Goal: Task Accomplishment & Management: Manage account settings

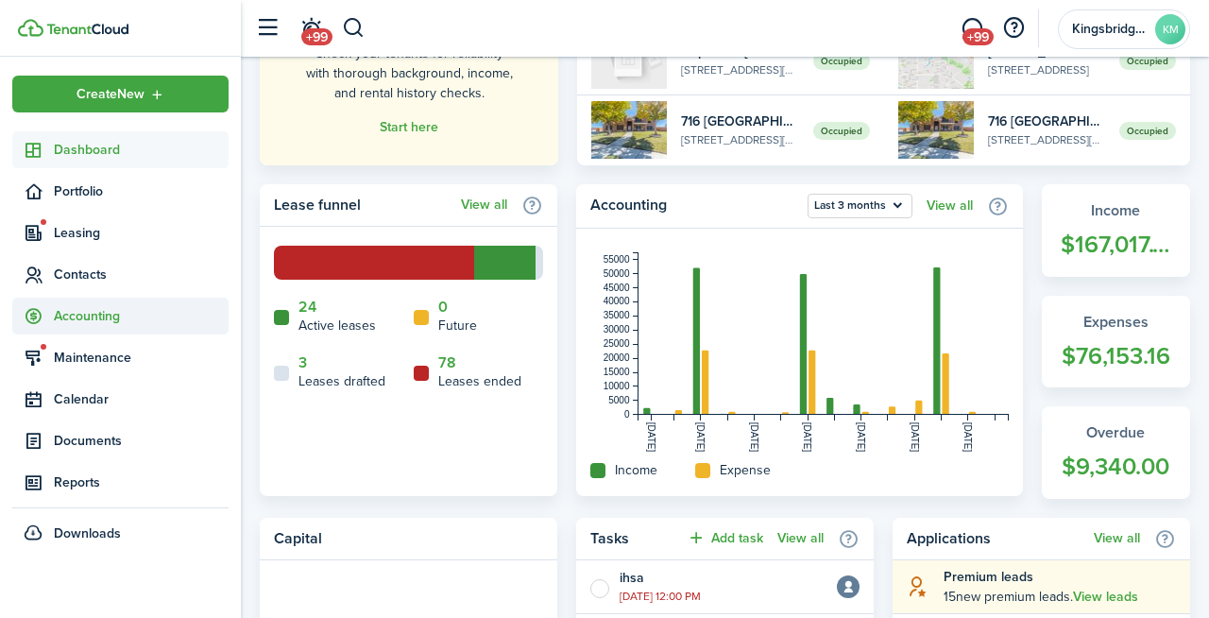
scroll to position [348, 0]
click at [92, 312] on span "Accounting" at bounding box center [141, 316] width 175 height 20
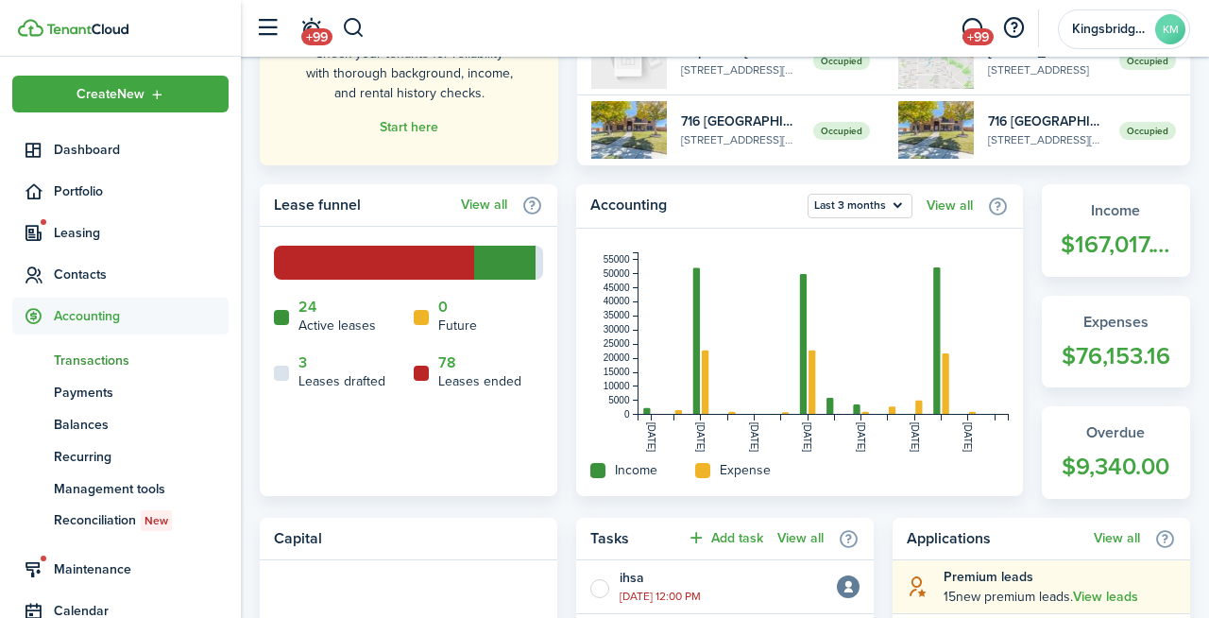
click at [96, 353] on span "Transactions" at bounding box center [141, 360] width 175 height 20
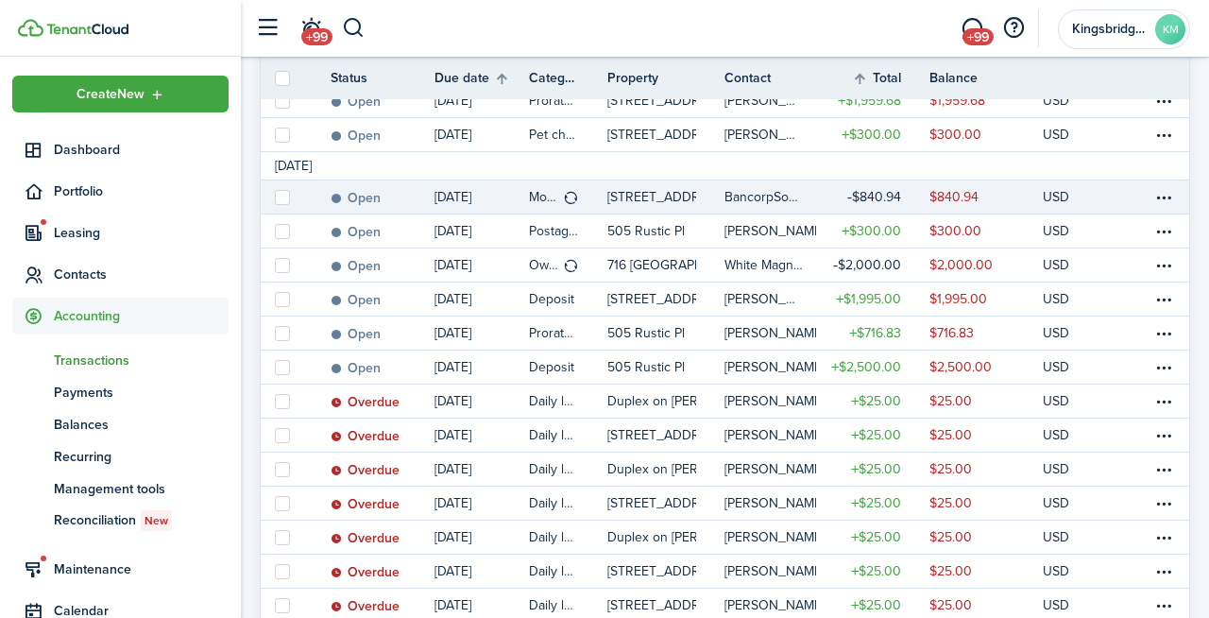
scroll to position [372, 0]
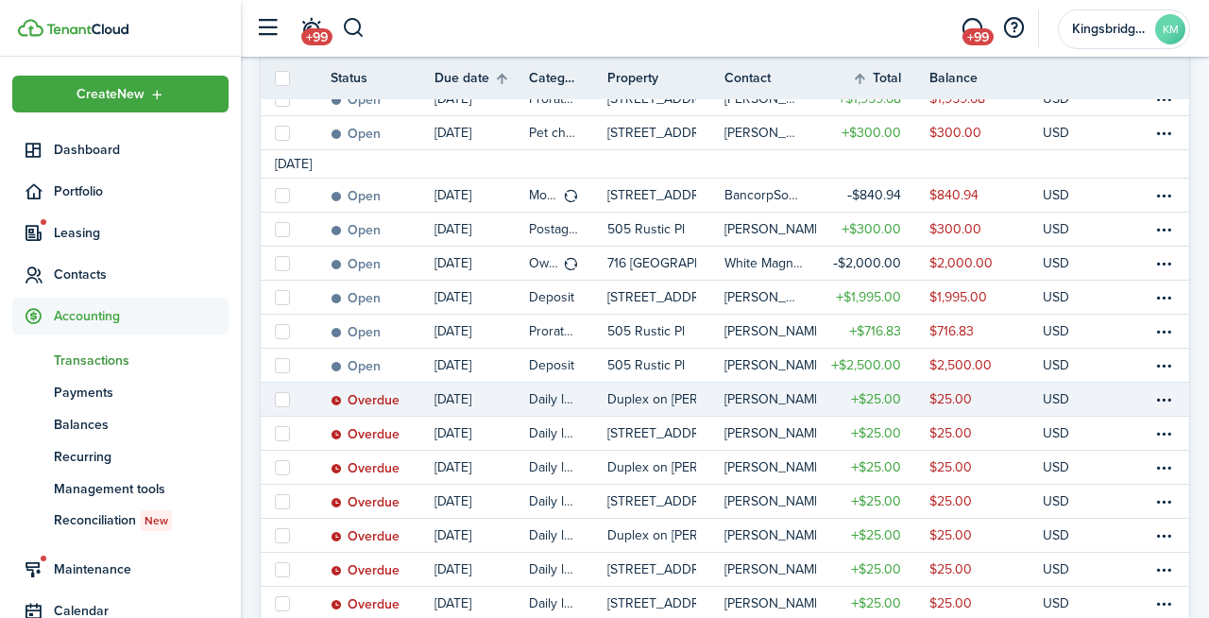
click at [786, 396] on table-info-title "[PERSON_NAME]" at bounding box center [774, 399] width 100 height 20
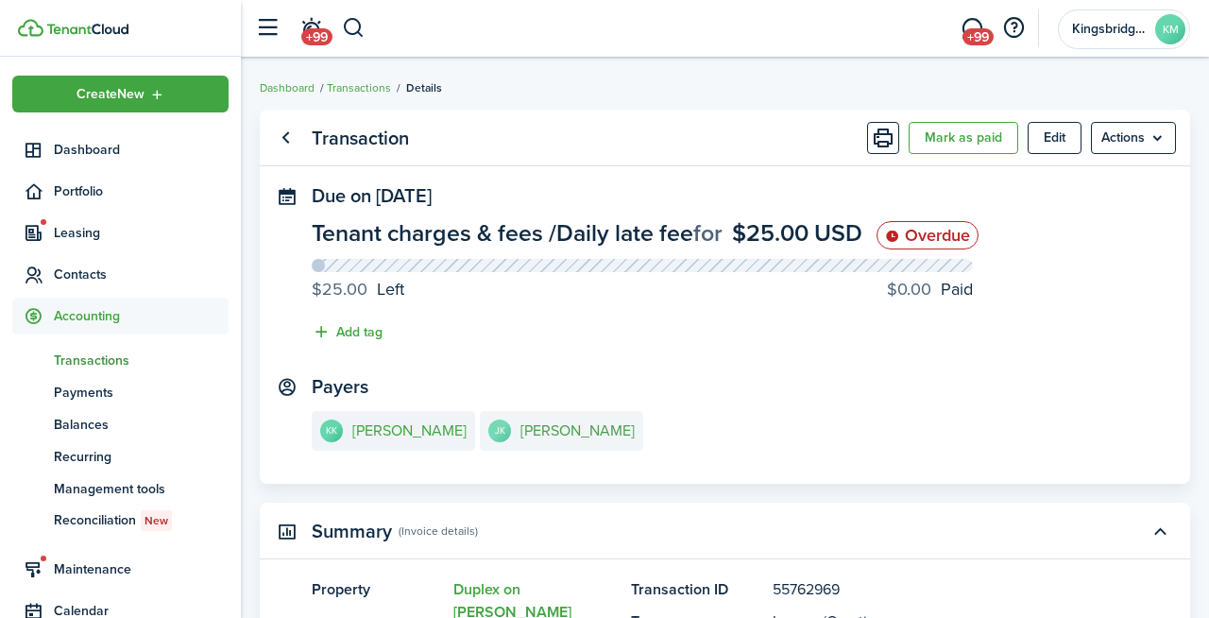
click at [568, 436] on e-details-info-title "[PERSON_NAME]" at bounding box center [577, 430] width 114 height 17
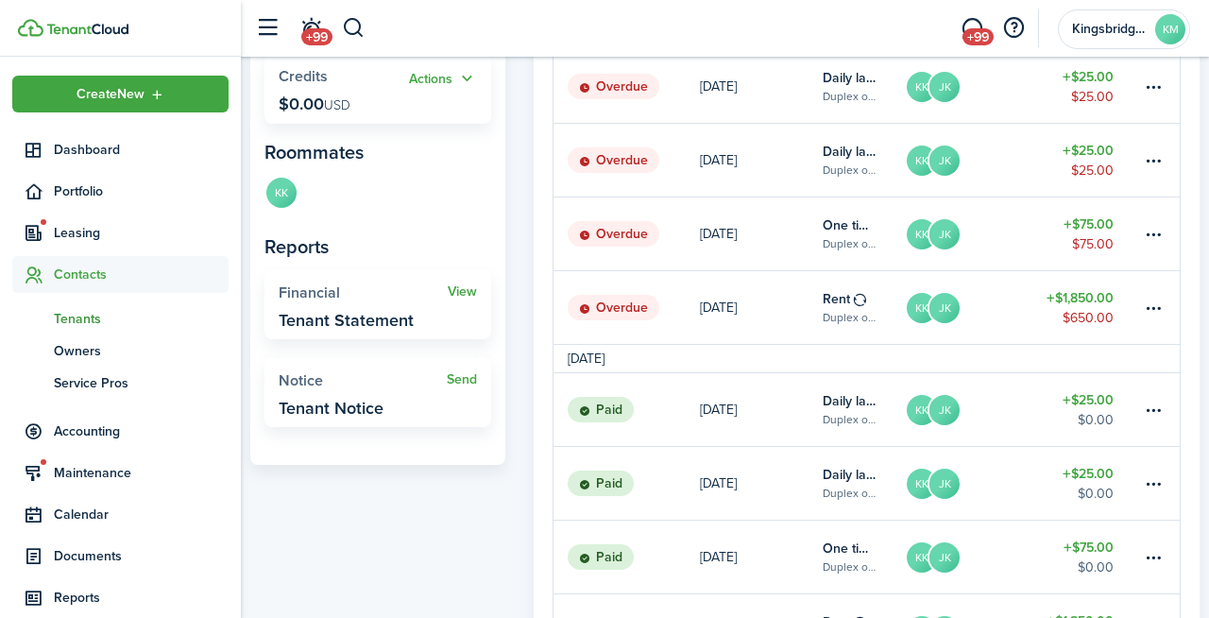
scroll to position [500, 0]
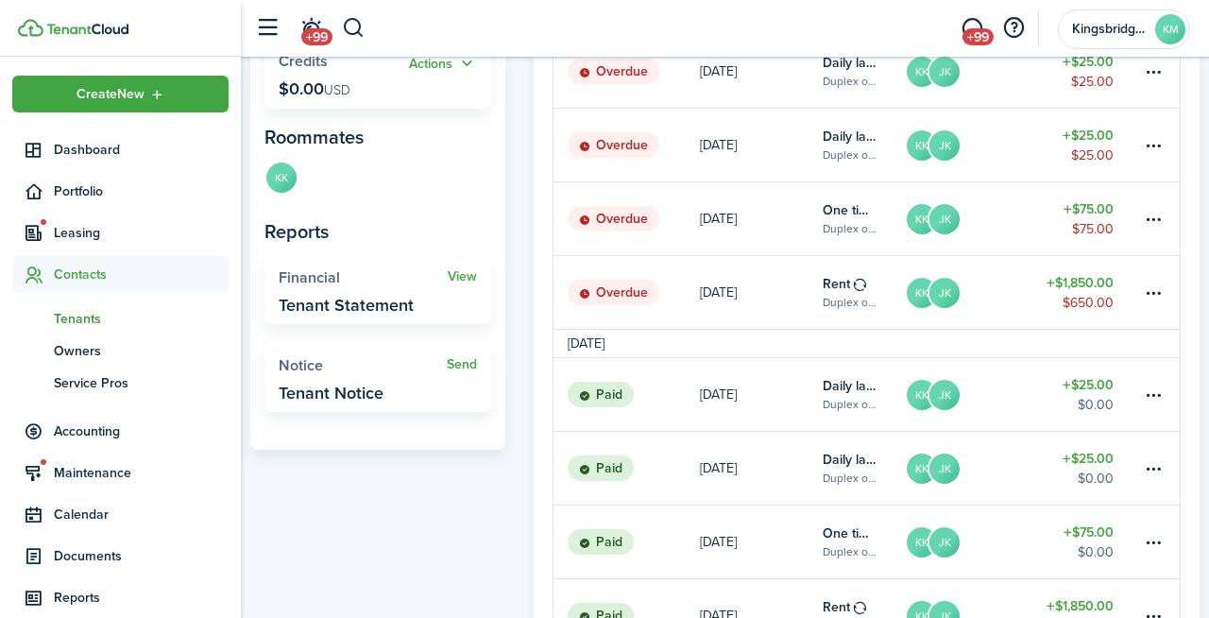
click at [1017, 284] on link "KK JK" at bounding box center [967, 292] width 124 height 73
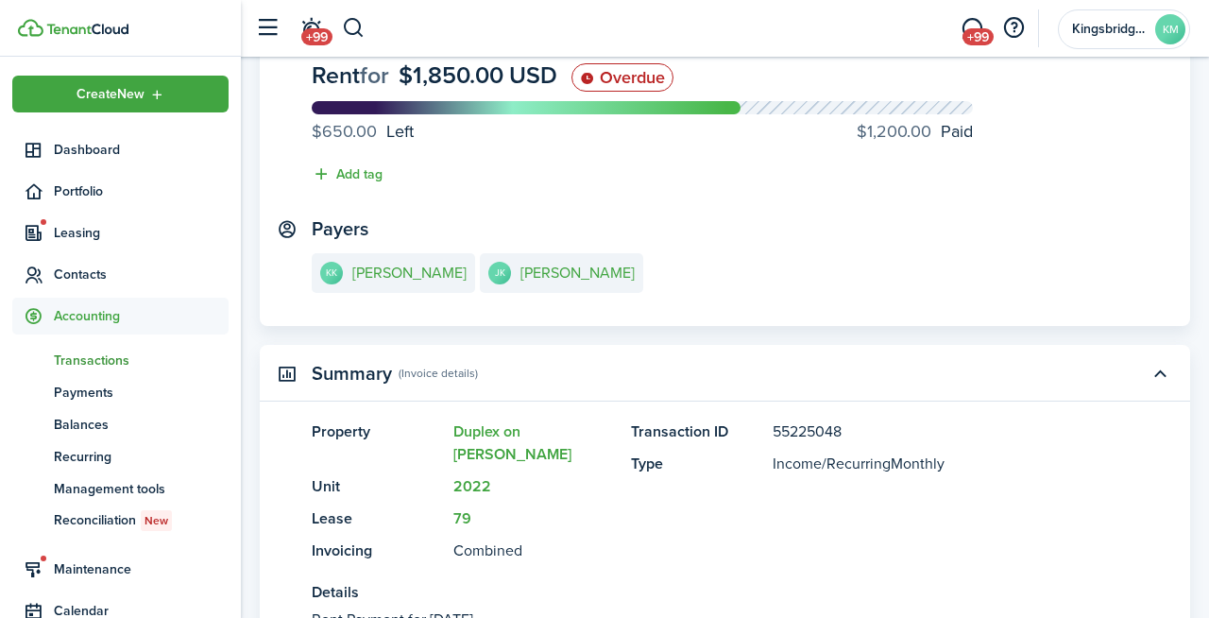
scroll to position [140, 0]
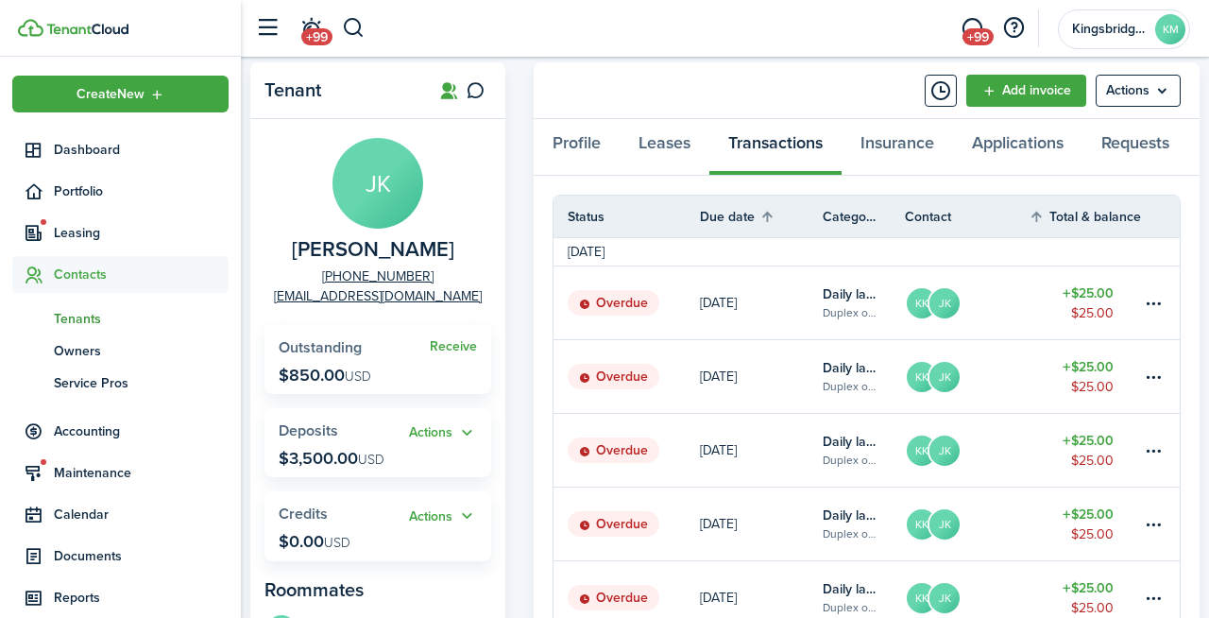
scroll to position [42, 0]
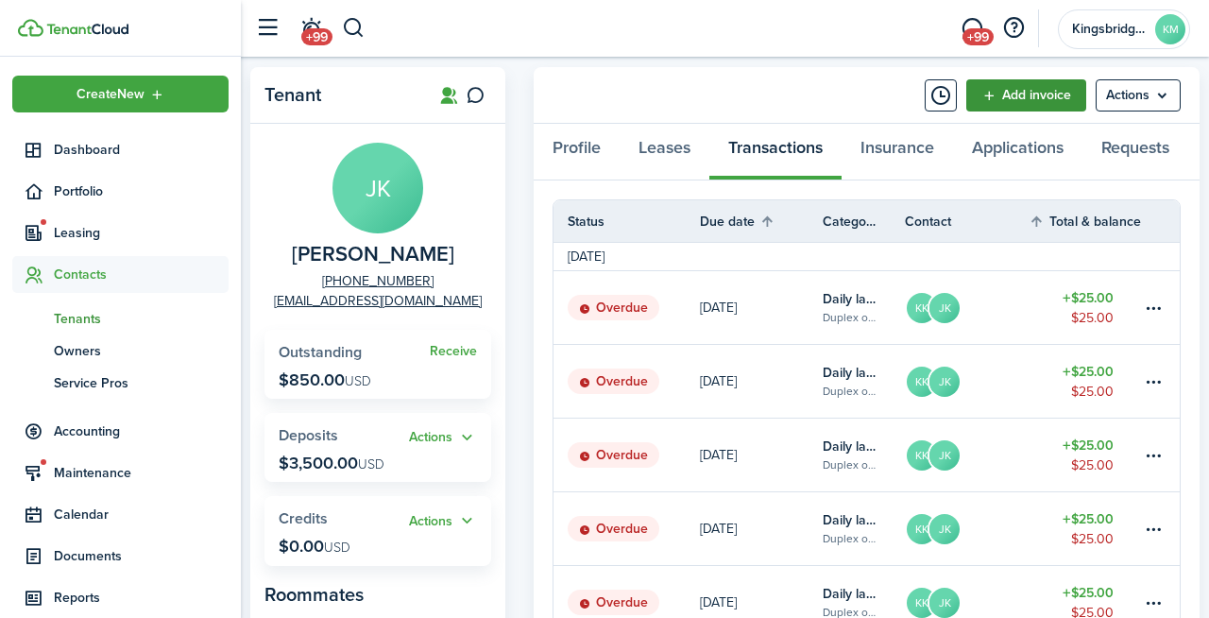
click at [1037, 89] on link "Add invoice" at bounding box center [1026, 95] width 120 height 32
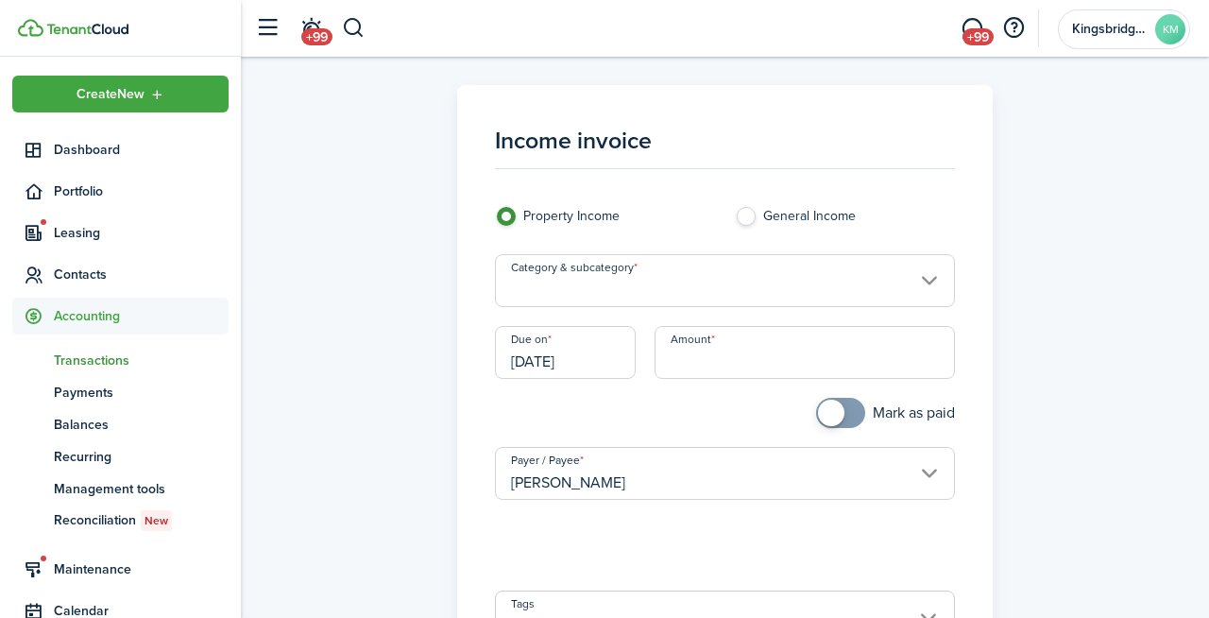
click at [715, 368] on input "Amount" at bounding box center [804, 352] width 300 height 53
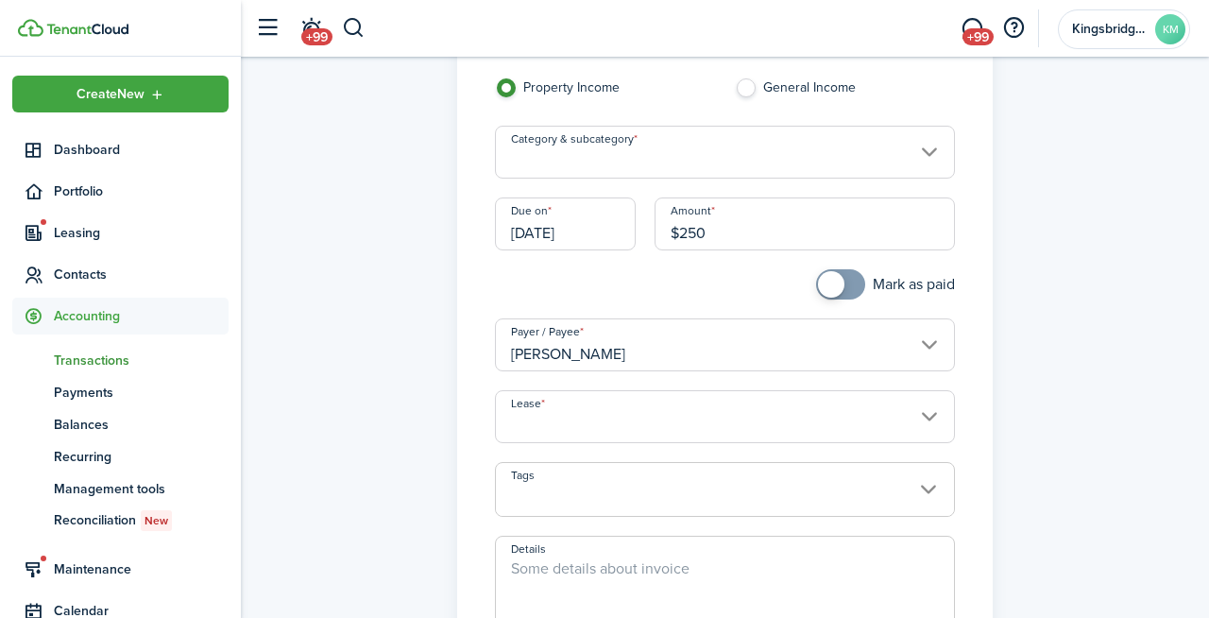
scroll to position [153, 0]
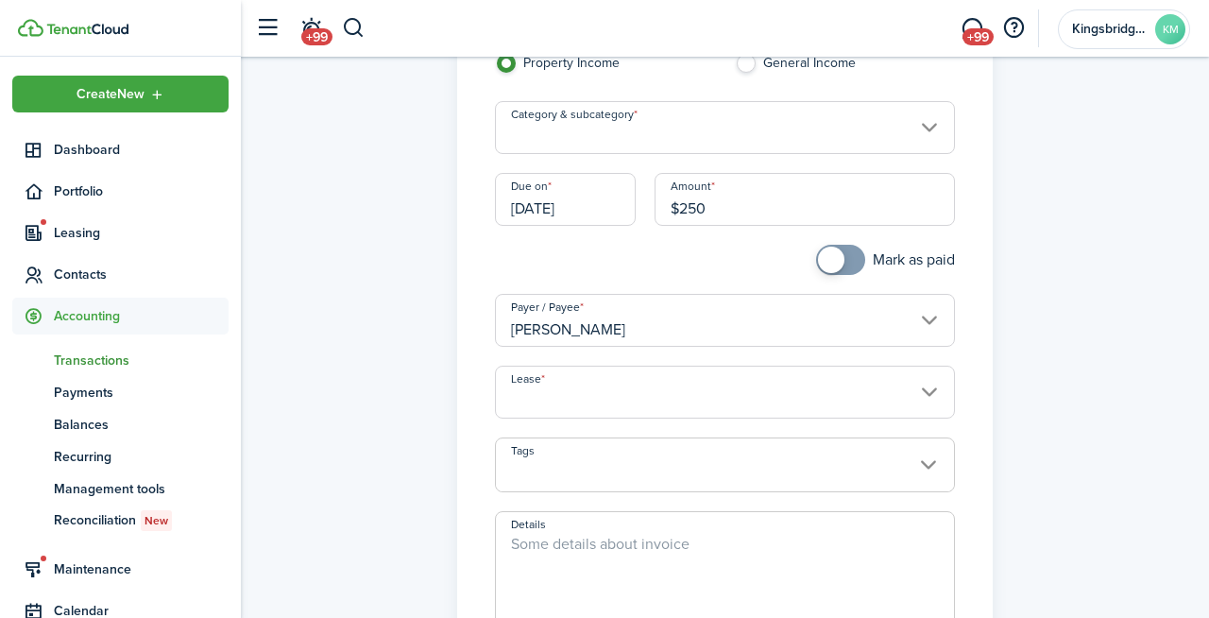
click at [628, 400] on input "Lease" at bounding box center [724, 391] width 459 height 53
type input "$250.00"
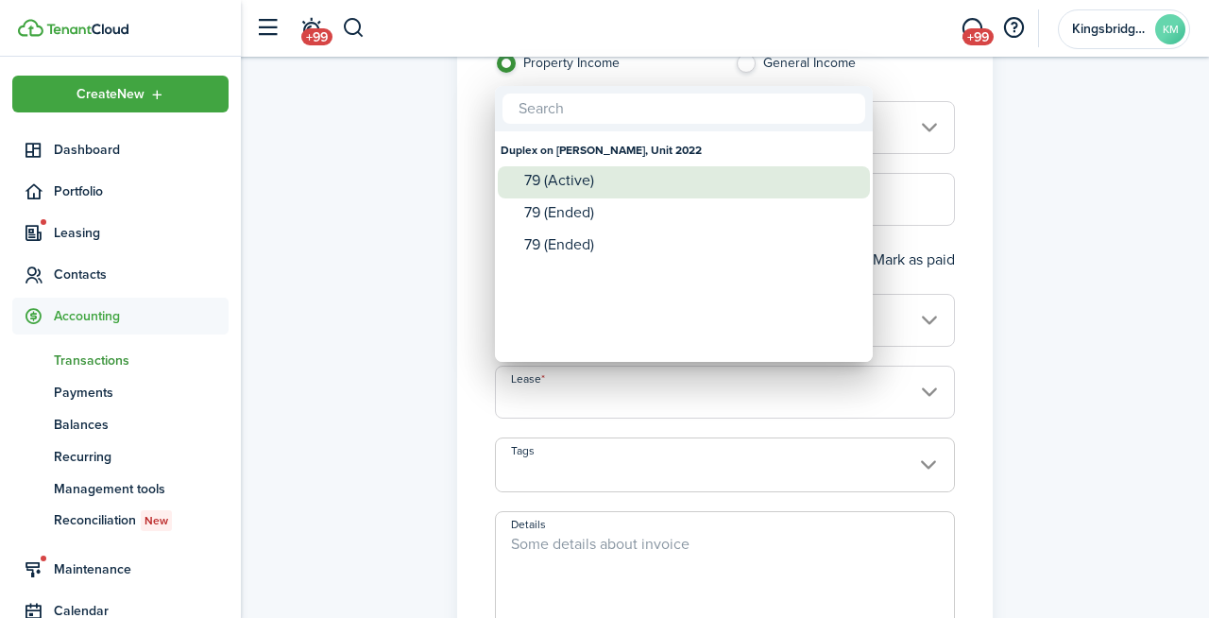
click at [636, 182] on div "79 (Active)" at bounding box center [691, 180] width 334 height 17
type input "Duplex on [PERSON_NAME], Unit 2022. Lease #79 (Active)"
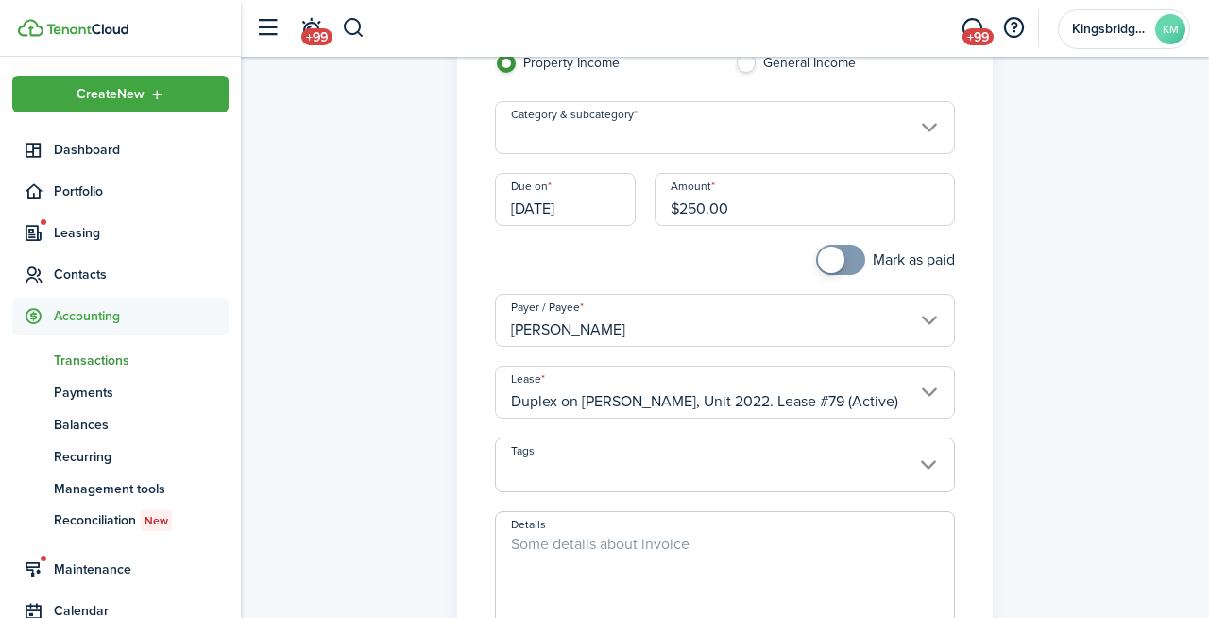
click at [616, 470] on span at bounding box center [724, 475] width 457 height 32
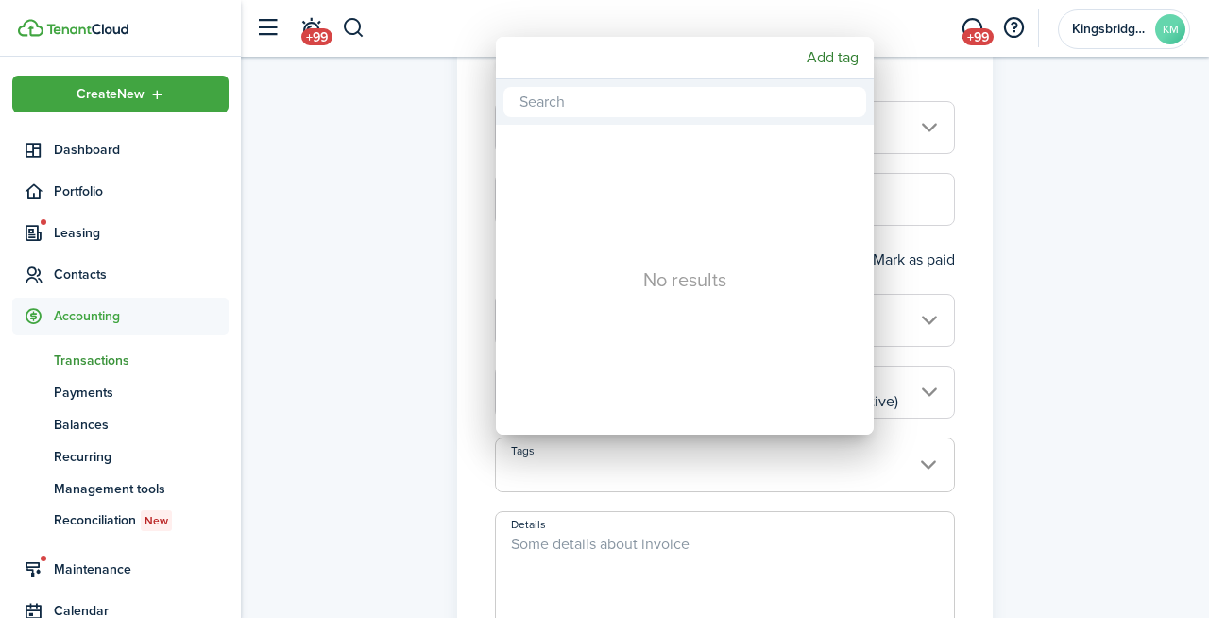
click at [650, 583] on div at bounding box center [604, 309] width 1511 height 920
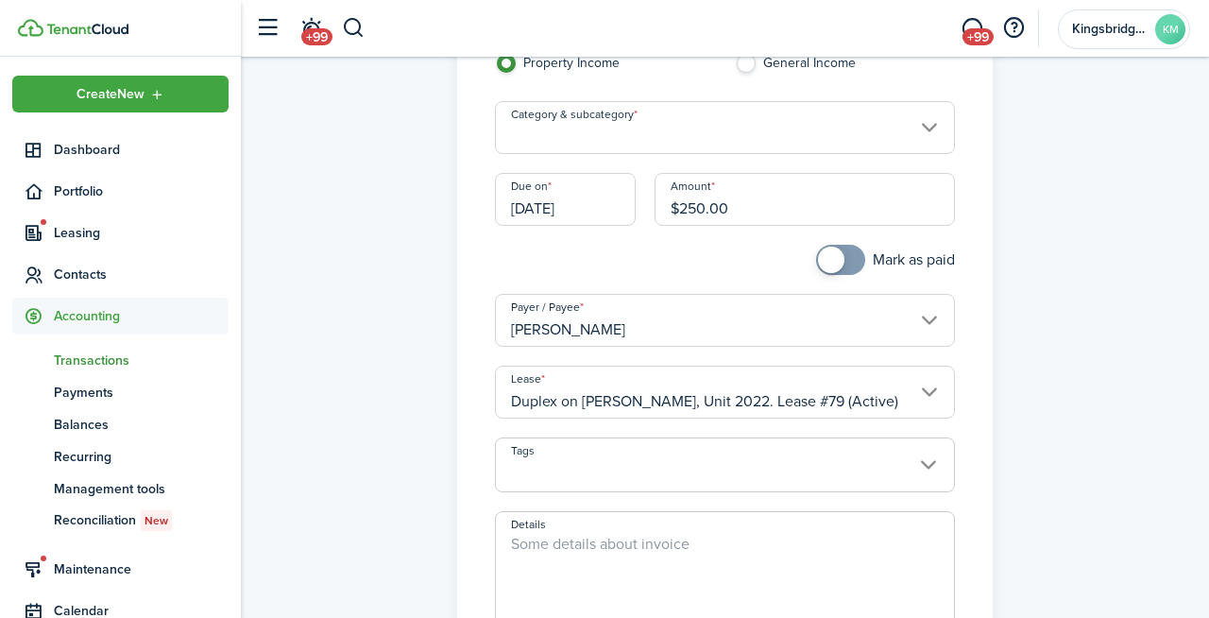
click at [650, 583] on textarea "Details" at bounding box center [724, 578] width 457 height 91
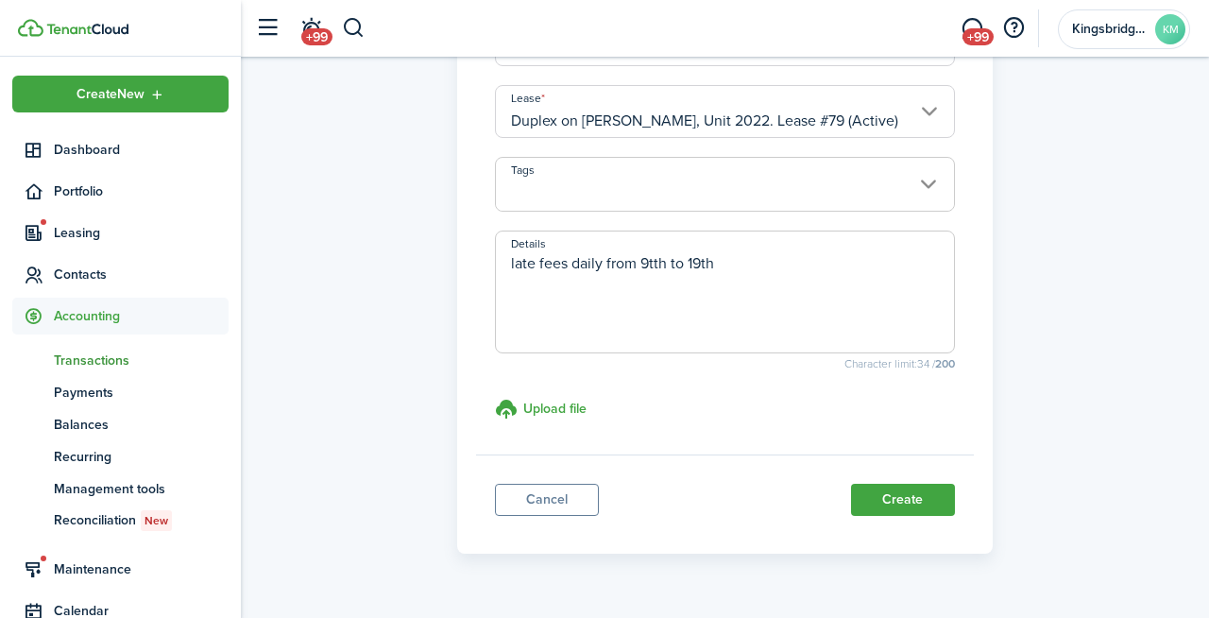
scroll to position [441, 0]
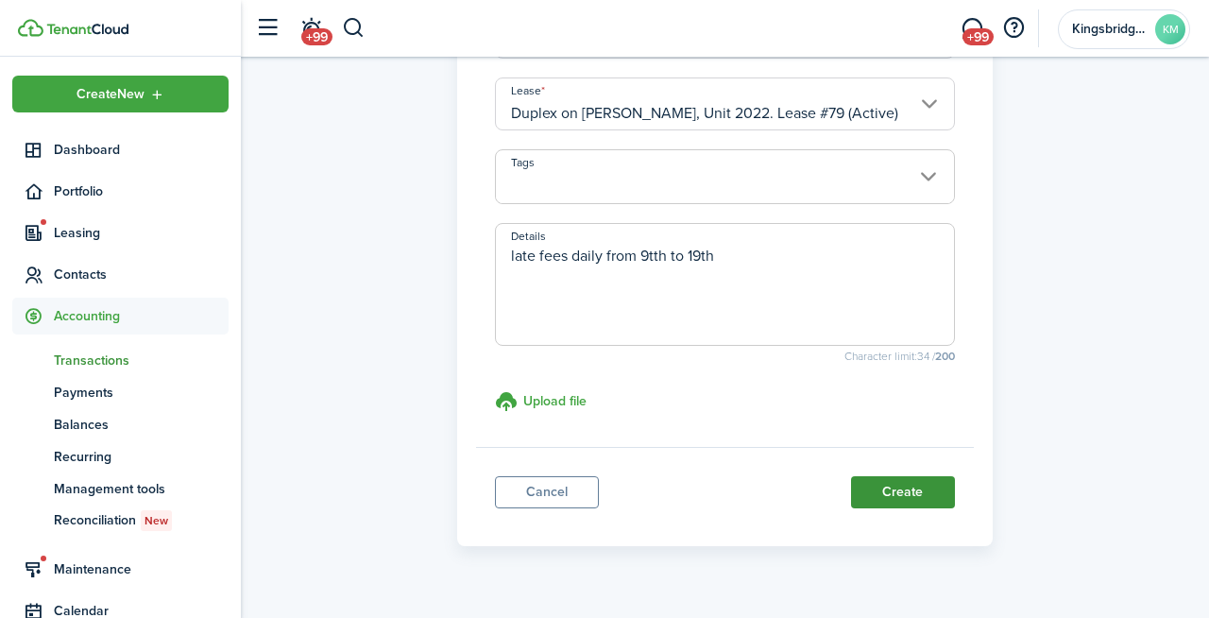
type textarea "late fees daily from 9tth to 19th"
click at [901, 496] on button "Create" at bounding box center [903, 492] width 104 height 32
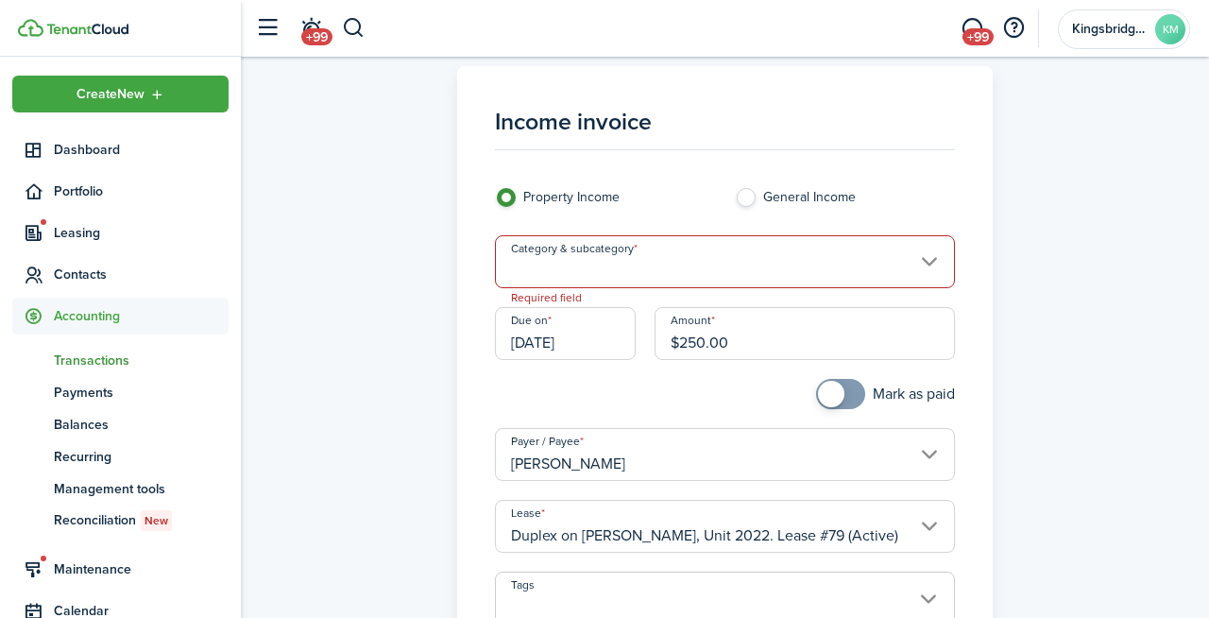
scroll to position [0, 0]
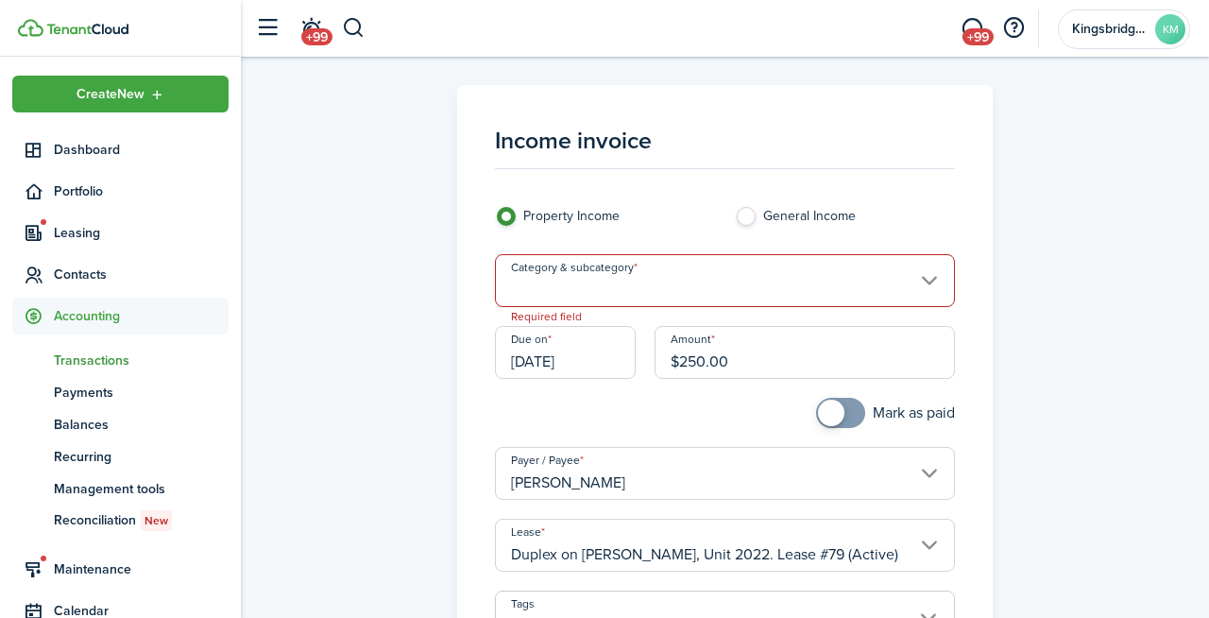
click at [774, 300] on input "Category & subcategory" at bounding box center [724, 280] width 459 height 53
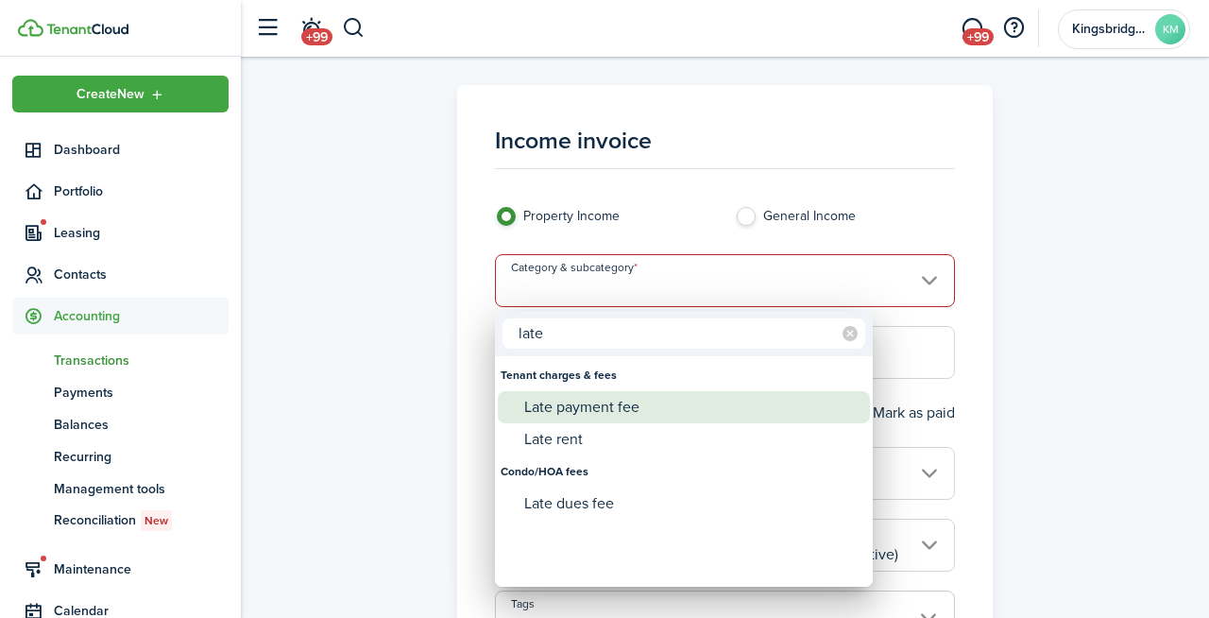
type input "late"
click at [667, 410] on div "Late payment fee" at bounding box center [691, 407] width 334 height 32
type input "Tenant charges & fees / Late payment fee"
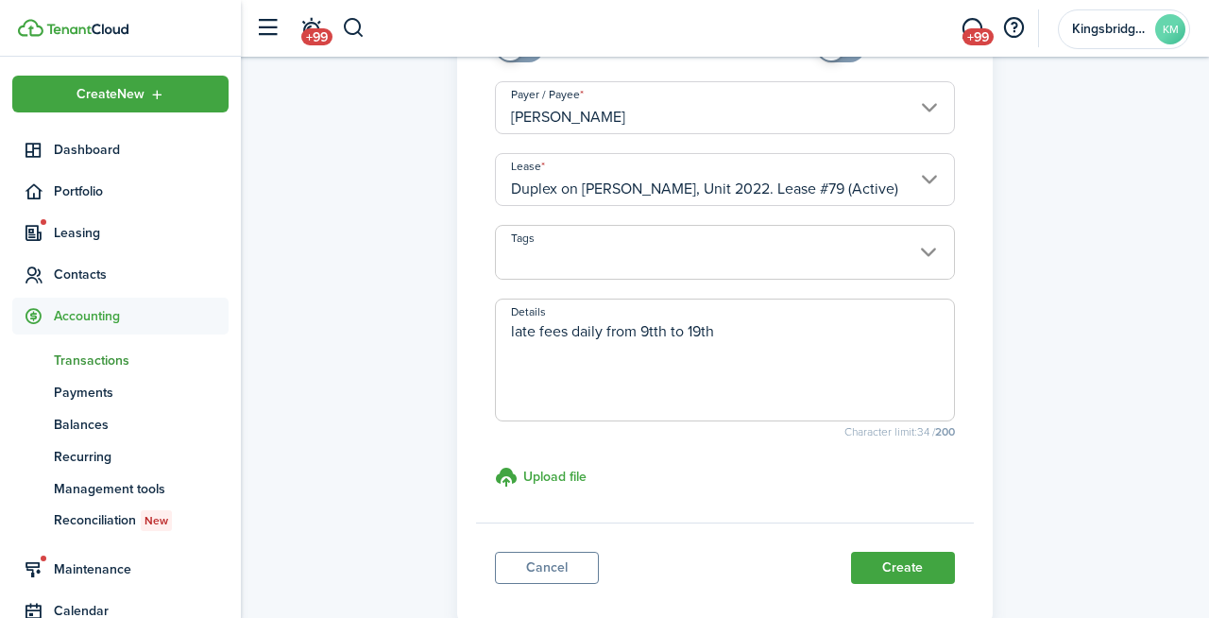
scroll to position [467, 0]
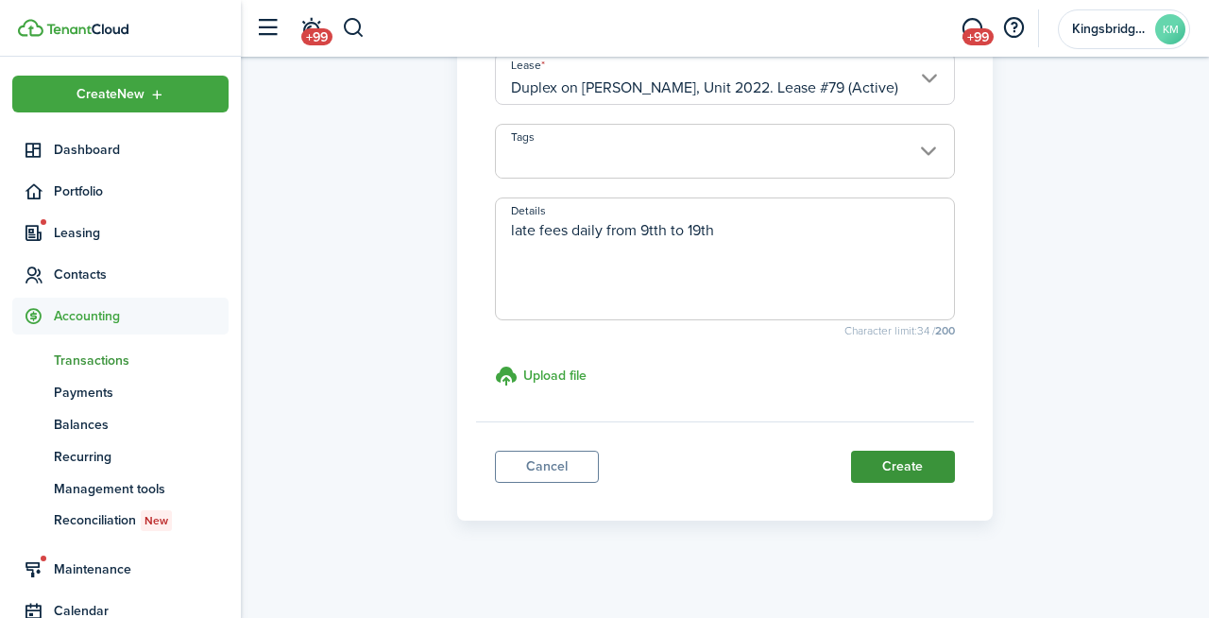
click at [888, 475] on button "Create" at bounding box center [903, 466] width 104 height 32
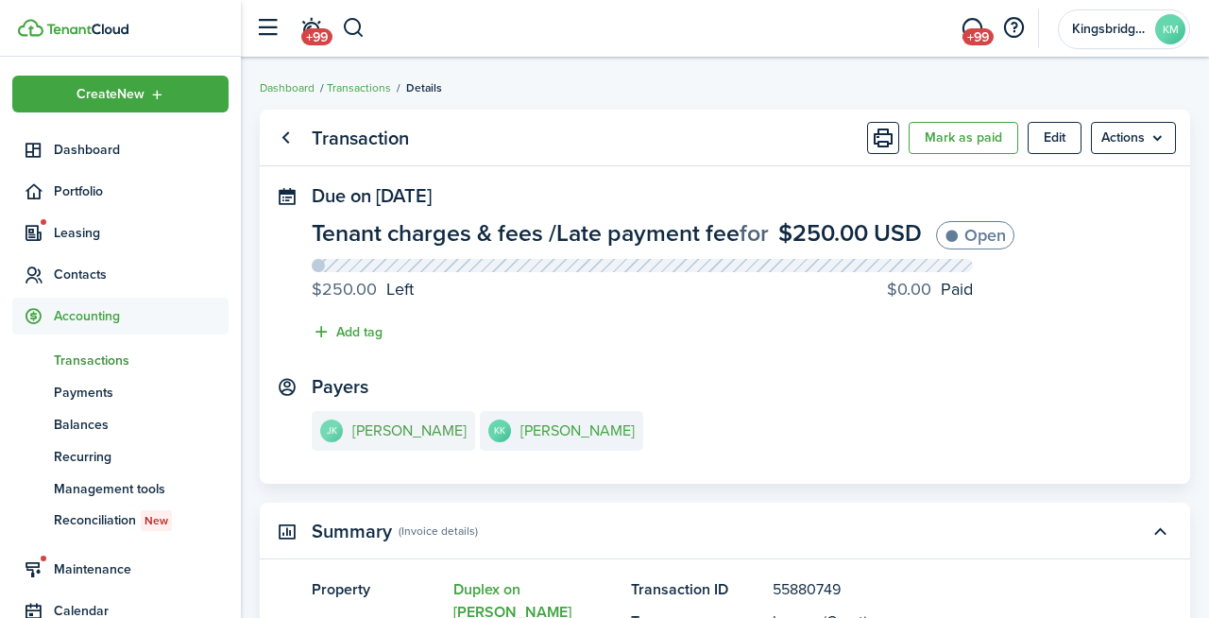
click at [405, 426] on e-details-info-title "[PERSON_NAME]" at bounding box center [409, 430] width 114 height 17
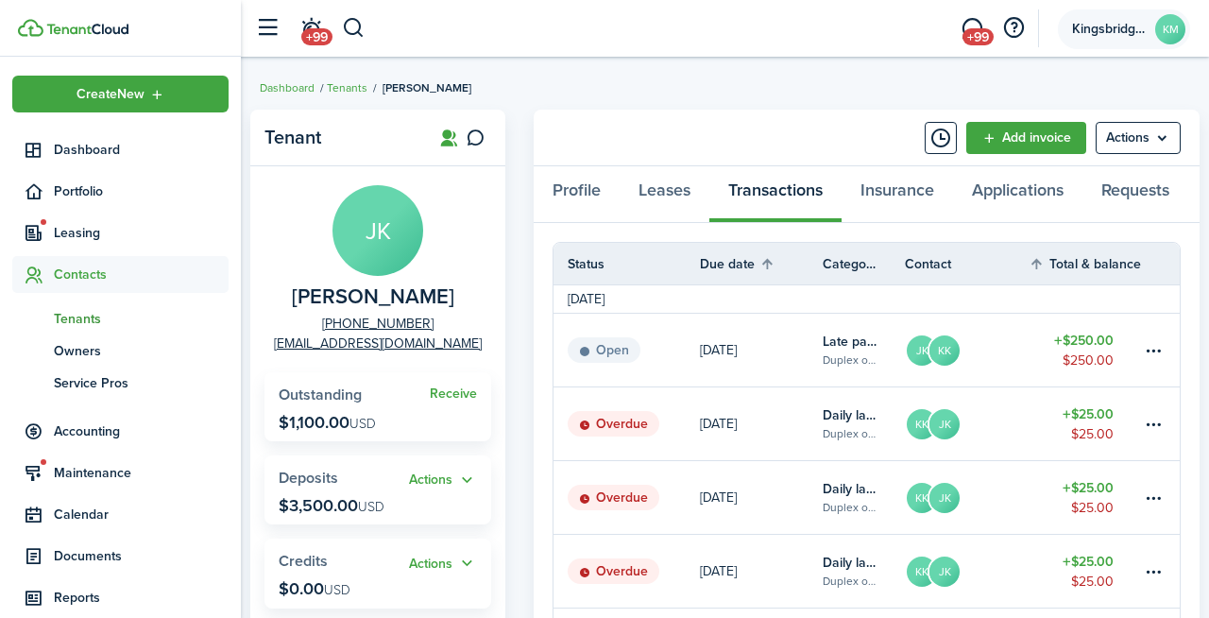
click at [1129, 32] on span "Kingsbridge Management Inc" at bounding box center [1110, 29] width 76 height 13
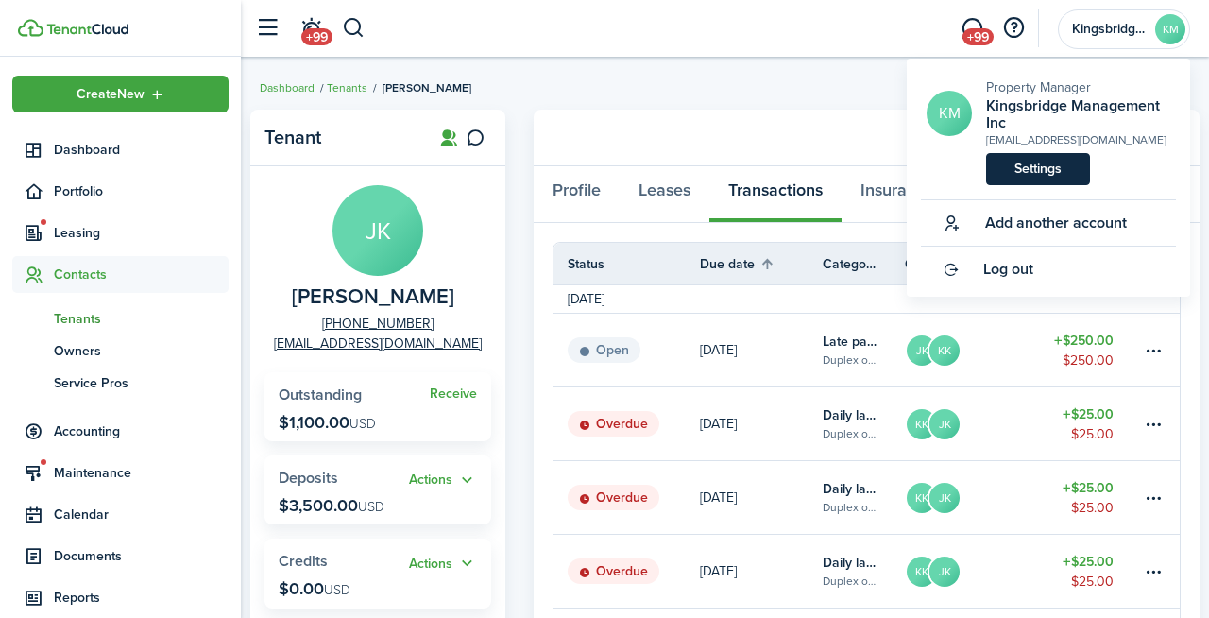
click at [1025, 171] on link "Settings" at bounding box center [1038, 169] width 104 height 32
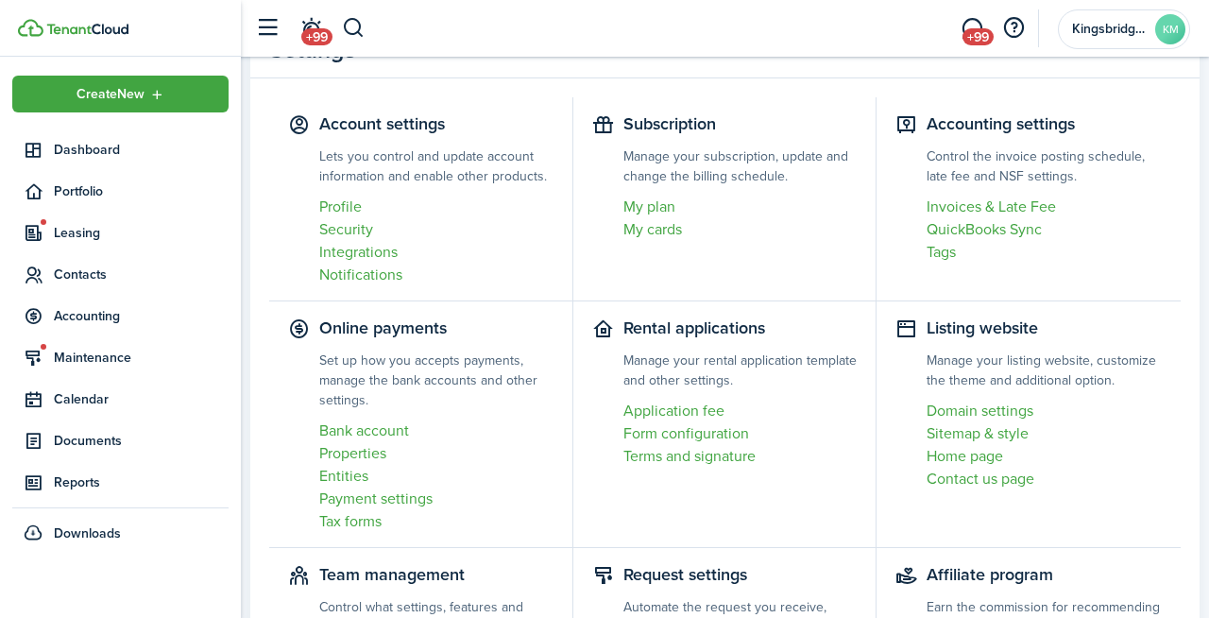
scroll to position [117, 0]
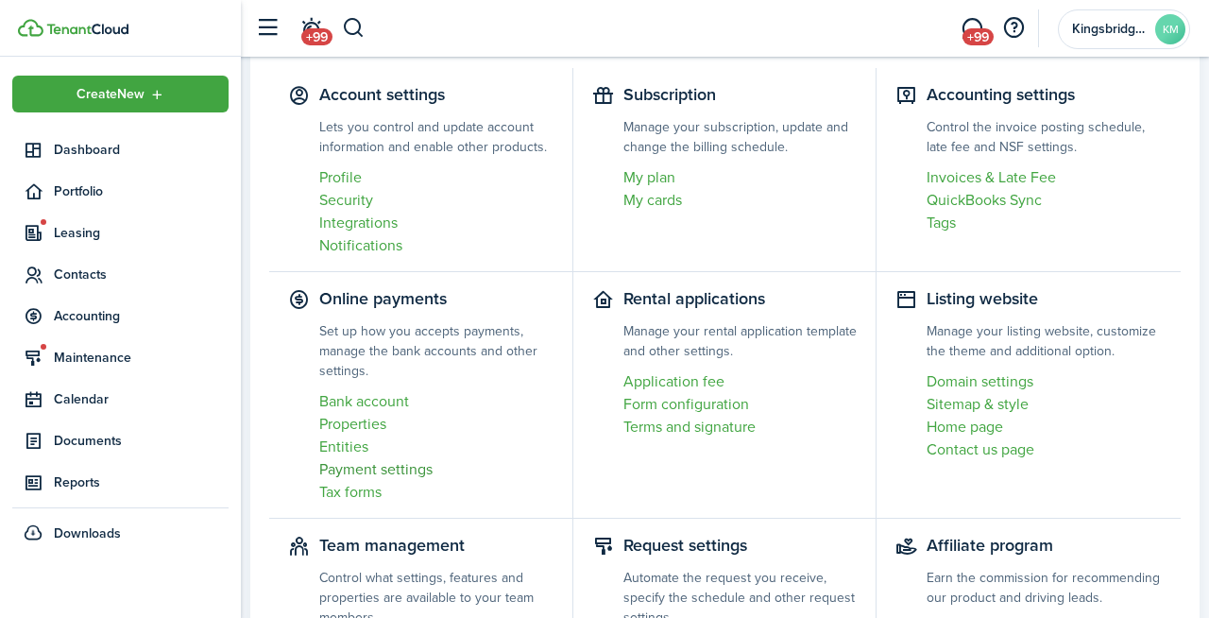
click at [398, 471] on link "Payment settings" at bounding box center [436, 469] width 234 height 23
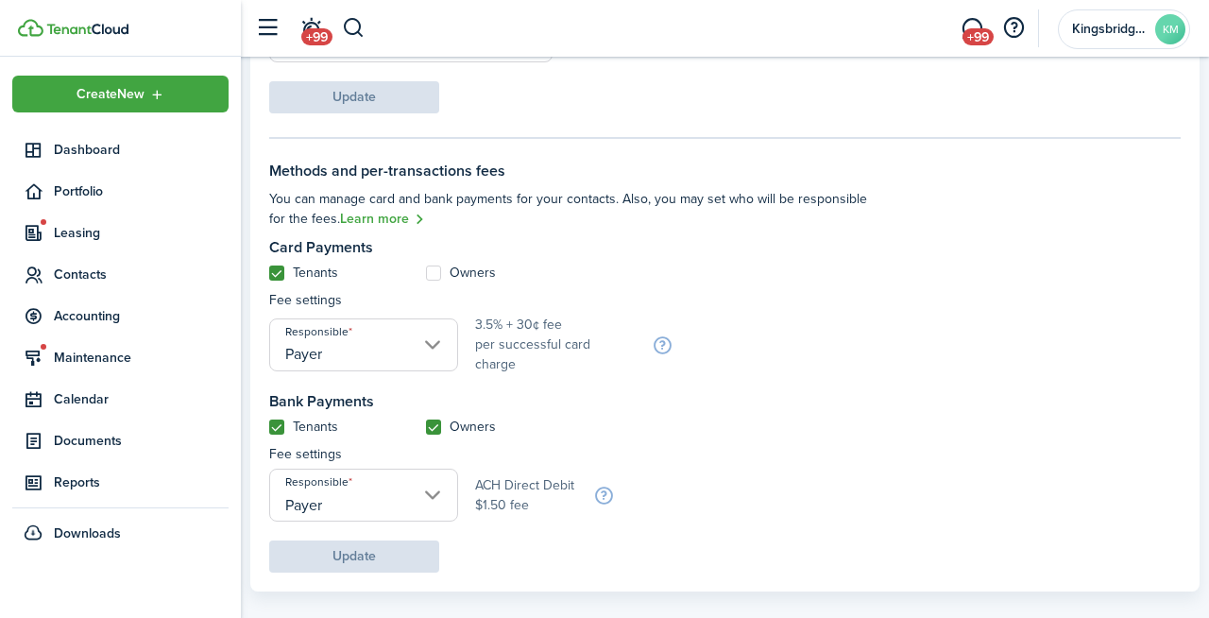
scroll to position [871, 0]
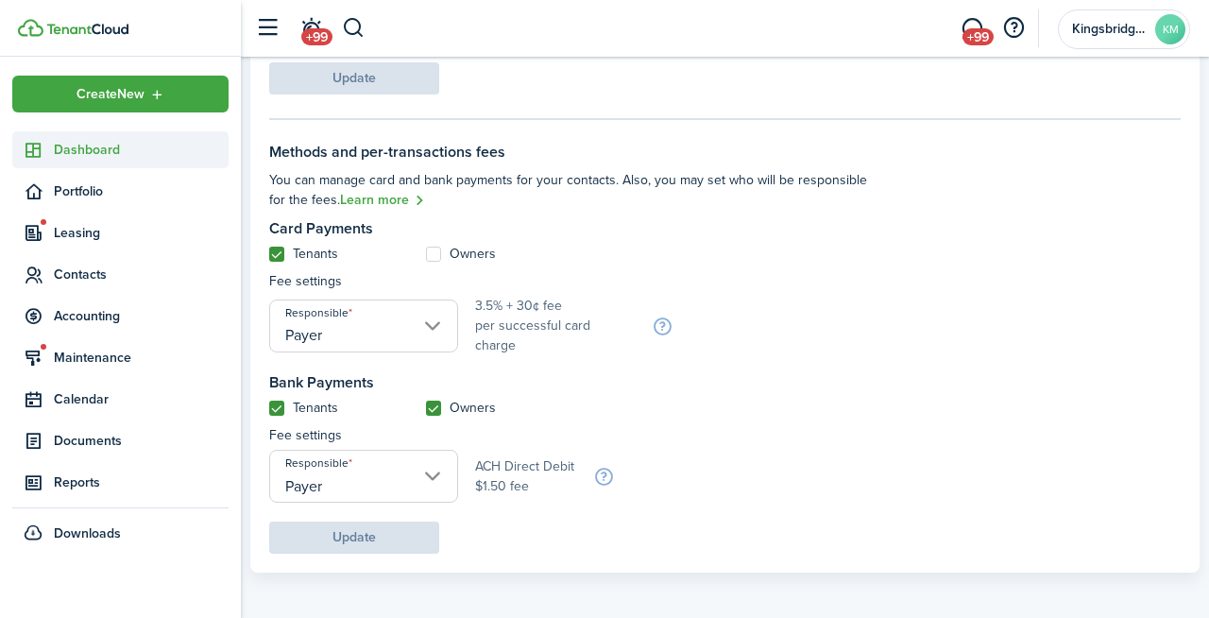
click at [115, 149] on span "Dashboard" at bounding box center [141, 150] width 175 height 20
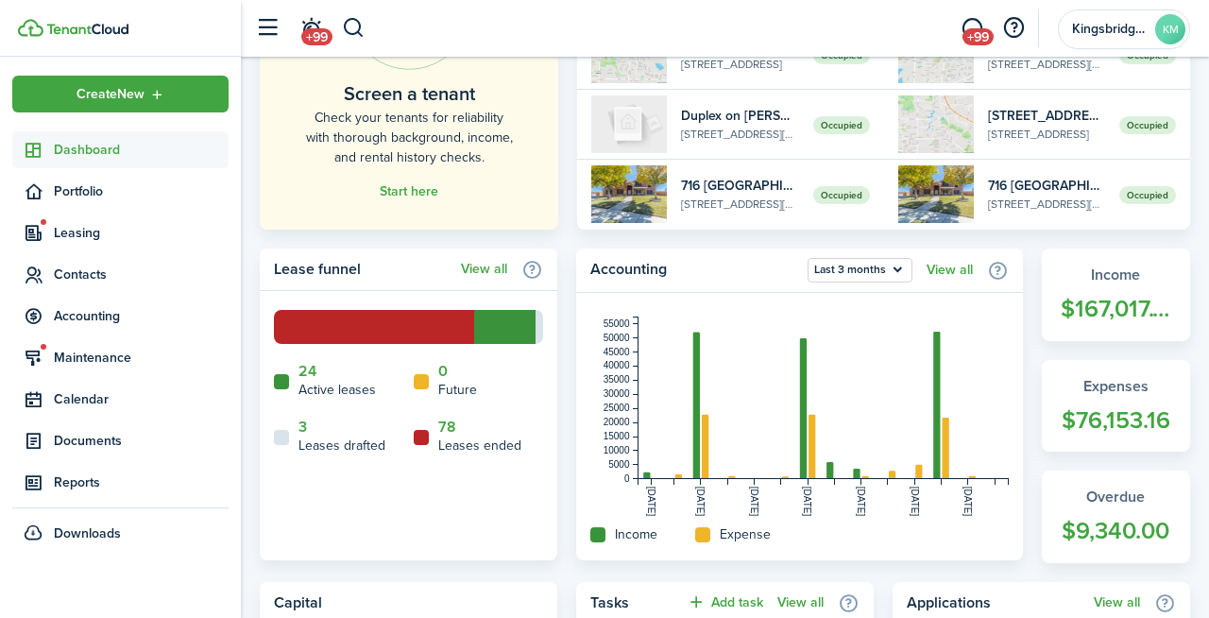
scroll to position [182, 0]
